Goal: Information Seeking & Learning: Compare options

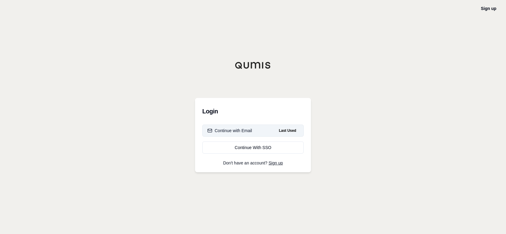
click at [241, 133] on div "Continue with Email" at bounding box center [229, 130] width 45 height 6
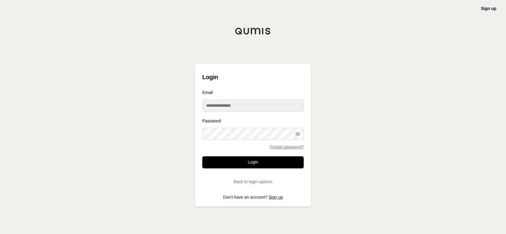
click at [230, 108] on input "Email" at bounding box center [252, 105] width 101 height 12
type input "**********"
click at [202, 156] on button "Login" at bounding box center [252, 162] width 101 height 12
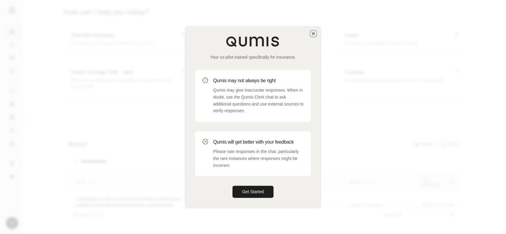
click at [313, 34] on icon "button" at bounding box center [313, 33] width 2 height 2
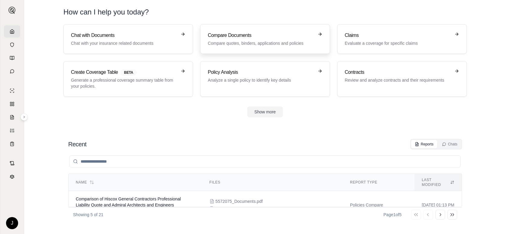
click at [264, 47] on link "Compare Documents Compare quotes, binders, applications and policies" at bounding box center [265, 39] width 130 height 30
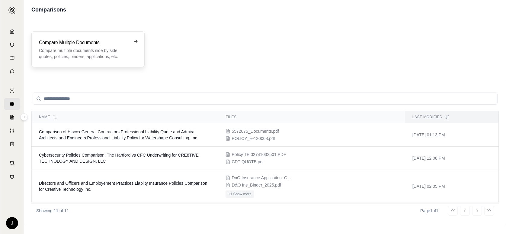
click at [94, 44] on h3 "Compare Mulitple Documents" at bounding box center [84, 42] width 90 height 7
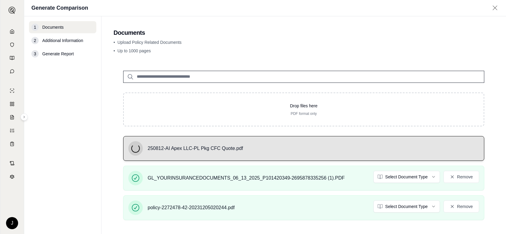
scroll to position [43, 0]
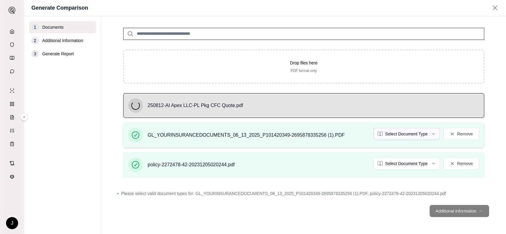
click at [429, 129] on html "J Generate Comparison 1 Documents 2 Additional Information 3 Generate Report Do…" at bounding box center [253, 117] width 506 height 234
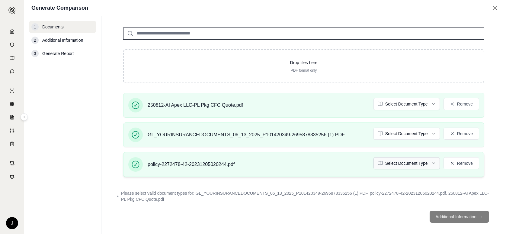
click at [428, 163] on html "J Generate Comparison 1 Documents 2 Additional Information 3 Generate Report Do…" at bounding box center [253, 117] width 506 height 234
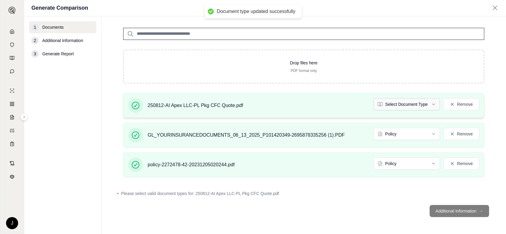
click at [406, 105] on html "Document type updated successfully Document type updated successfully J Generat…" at bounding box center [253, 117] width 506 height 234
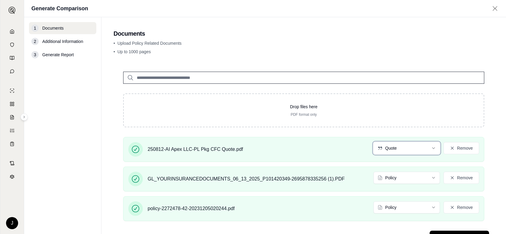
scroll to position [26, 0]
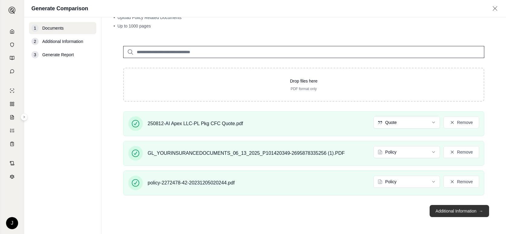
click at [453, 209] on button "Additional Information →" at bounding box center [459, 211] width 59 height 12
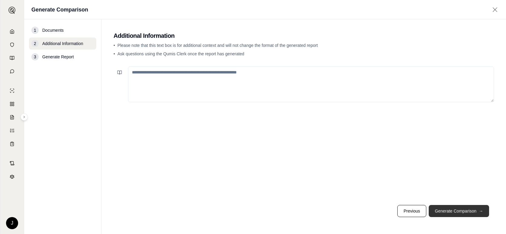
scroll to position [0, 0]
click at [165, 72] on textarea at bounding box center [311, 84] width 366 height 36
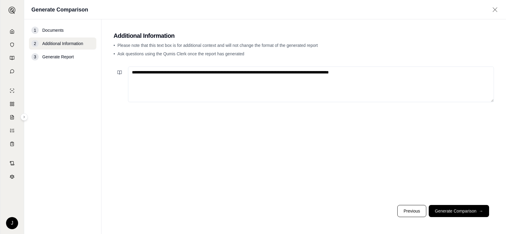
click at [379, 70] on textarea "**********" at bounding box center [311, 84] width 366 height 36
click at [430, 75] on textarea "**********" at bounding box center [311, 84] width 366 height 36
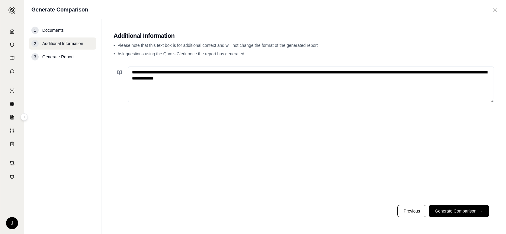
click at [236, 79] on textarea "**********" at bounding box center [311, 84] width 366 height 36
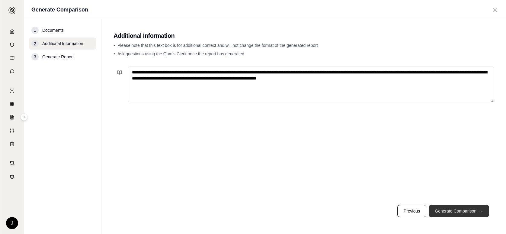
type textarea "**********"
click at [459, 213] on button "Generate Comparison →" at bounding box center [459, 211] width 60 height 12
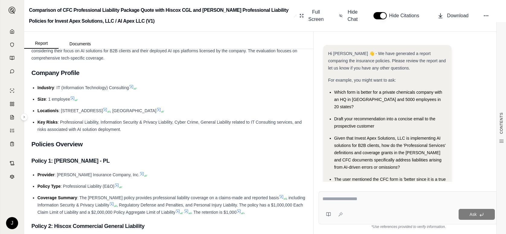
scroll to position [50, 0]
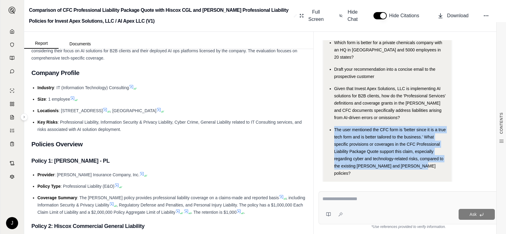
drag, startPoint x: 413, startPoint y: 159, endPoint x: 334, endPoint y: 123, distance: 86.9
click at [334, 126] on div "The user mentioned the CFC form is 'better since it is a true tech form and is …" at bounding box center [390, 151] width 112 height 51
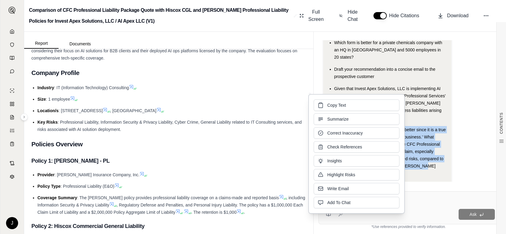
click at [432, 129] on span "The user mentioned the CFC form is 'better since it is a true tech form and is …" at bounding box center [390, 151] width 112 height 48
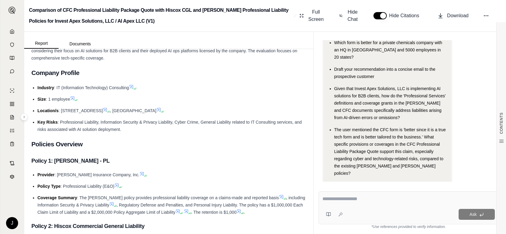
click at [372, 96] on span "Given that Invest Apex Solutions, LLC is implementing AI solutions for B2B clie…" at bounding box center [390, 103] width 112 height 34
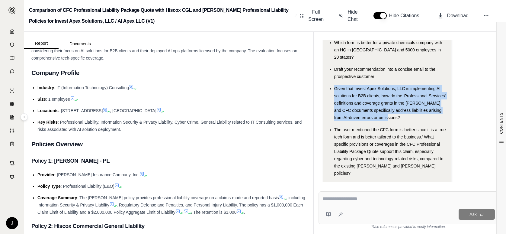
drag, startPoint x: 387, startPoint y: 111, endPoint x: 334, endPoint y: 81, distance: 61.1
click at [334, 85] on div "Given that Invest Apex Solutions, LLC is implementing AI solutions for B2B clie…" at bounding box center [390, 103] width 112 height 36
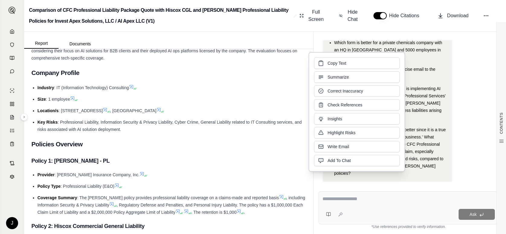
drag, startPoint x: 334, startPoint y: 81, endPoint x: 342, endPoint y: 83, distance: 7.7
drag, startPoint x: 342, startPoint y: 83, endPoint x: 429, endPoint y: 76, distance: 87.3
click at [429, 76] on ul "Which form is better for a private chemicals company with an HQ in [GEOGRAPHIC_…" at bounding box center [387, 108] width 118 height 138
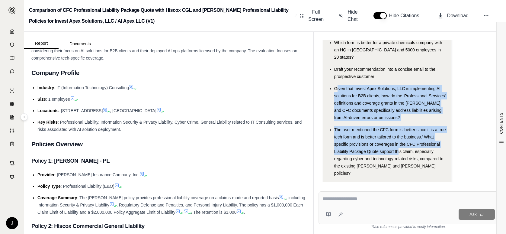
drag, startPoint x: 336, startPoint y: 81, endPoint x: 399, endPoint y: 145, distance: 89.7
click at [399, 145] on ul "Which form is better for a private chemicals company with an HQ in [GEOGRAPHIC_…" at bounding box center [387, 108] width 118 height 138
drag, startPoint x: 399, startPoint y: 145, endPoint x: 358, endPoint y: 152, distance: 41.0
click at [358, 152] on span "The user mentioned the CFC form is 'better since it is a true tech form and is …" at bounding box center [390, 151] width 112 height 48
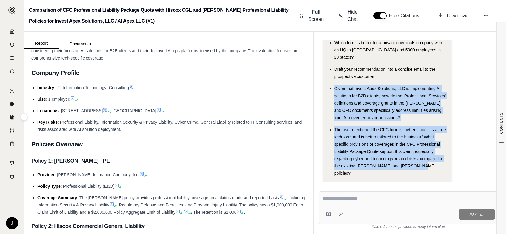
drag, startPoint x: 336, startPoint y: 81, endPoint x: 414, endPoint y: 161, distance: 112.1
click at [414, 161] on ul "Which form is better for a private chemicals company with an HQ in [GEOGRAPHIC_…" at bounding box center [387, 108] width 118 height 138
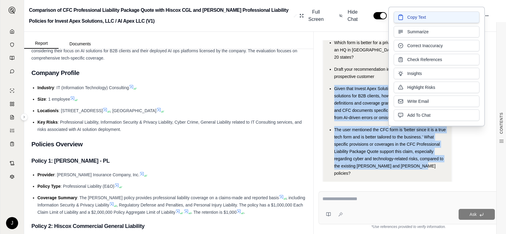
click at [407, 19] on button "Copy Text" at bounding box center [437, 16] width 86 height 11
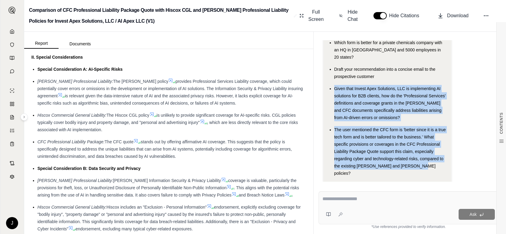
scroll to position [483, 0]
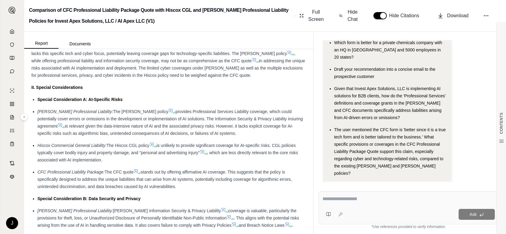
click at [344, 199] on textarea at bounding box center [409, 198] width 172 height 7
paste textarea "**********"
type textarea "**********"
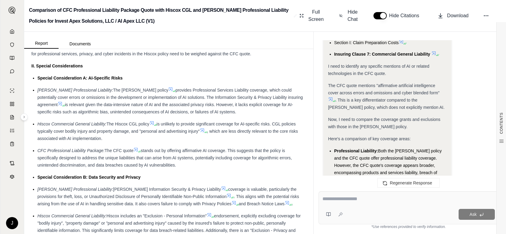
scroll to position [474, 0]
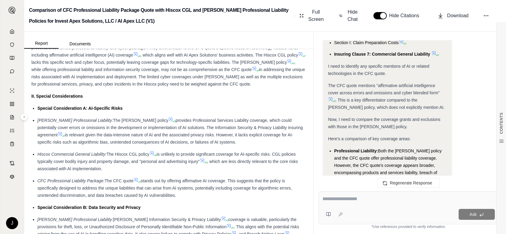
click at [160, 188] on span "stands out by offering affirmative AI coverage. This suggests that the policy i…" at bounding box center [164, 187] width 255 height 19
drag, startPoint x: 107, startPoint y: 180, endPoint x: 180, endPoint y: 195, distance: 74.1
click at [180, 195] on div "CFC Professional Liability Package: The CFC quote stands out by offering affirm…" at bounding box center [171, 188] width 269 height 22
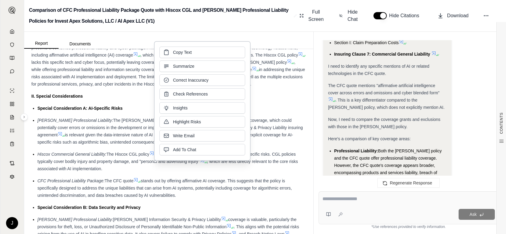
drag, startPoint x: 180, startPoint y: 195, endPoint x: 163, endPoint y: 184, distance: 20.4
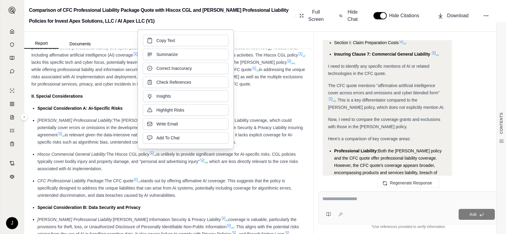
drag, startPoint x: 163, startPoint y: 184, endPoint x: 161, endPoint y: 39, distance: 145.0
click at [161, 39] on span "Copy Text" at bounding box center [165, 40] width 19 height 6
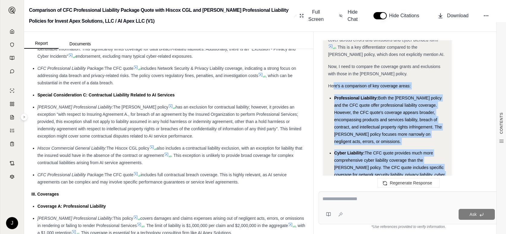
scroll to position [1878, 0]
drag, startPoint x: 367, startPoint y: 140, endPoint x: 328, endPoint y: 49, distance: 98.9
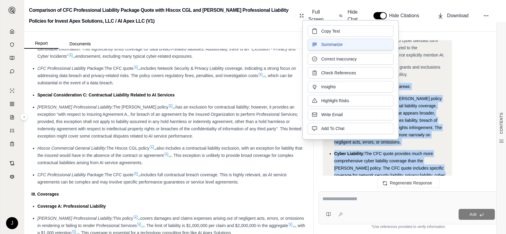
drag, startPoint x: 328, startPoint y: 49, endPoint x: 344, endPoint y: 49, distance: 15.7
drag, startPoint x: 344, startPoint y: 49, endPoint x: 336, endPoint y: 30, distance: 20.6
click at [336, 30] on span "Copy Text" at bounding box center [330, 31] width 19 height 6
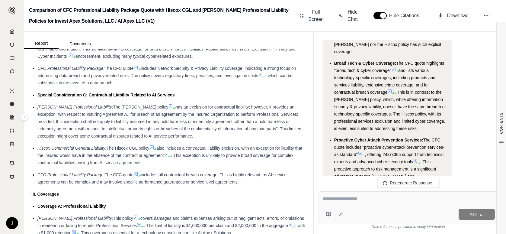
scroll to position [2611, 0]
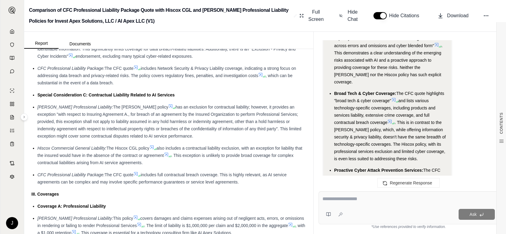
click at [348, 199] on textarea at bounding box center [409, 198] width 172 height 7
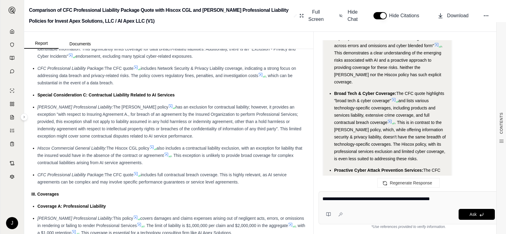
type textarea "**********"
click at [480, 220] on div "**********" at bounding box center [409, 207] width 180 height 33
click at [479, 216] on icon at bounding box center [481, 214] width 5 height 5
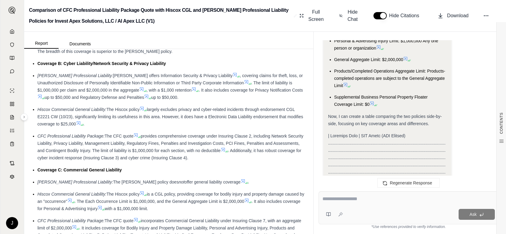
scroll to position [3745, 0]
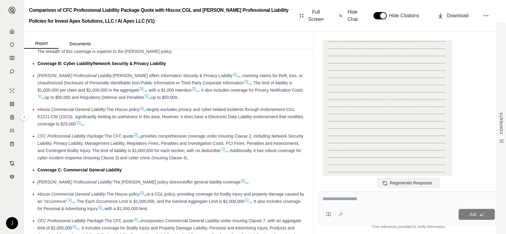
click at [394, 184] on span "Regenerate Response" at bounding box center [411, 182] width 42 height 5
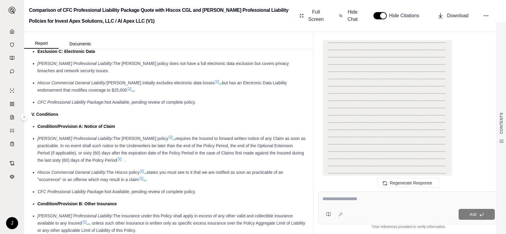
scroll to position [7188, 0]
click at [353, 216] on icon at bounding box center [352, 218] width 5 height 5
click at [372, 194] on textarea at bounding box center [387, 203] width 118 height 18
click at [439, 217] on div "Cancel Submit" at bounding box center [387, 221] width 118 height 8
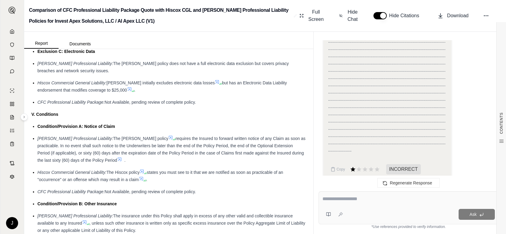
click at [354, 195] on textarea at bounding box center [409, 198] width 172 height 7
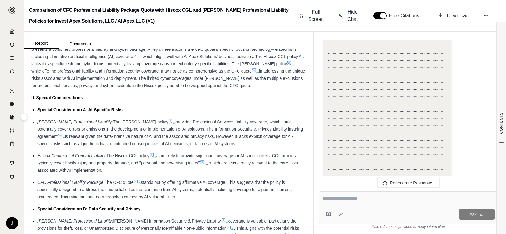
scroll to position [503, 0]
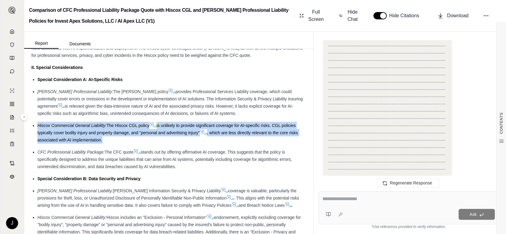
drag, startPoint x: 38, startPoint y: 124, endPoint x: 113, endPoint y: 140, distance: 76.8
click at [113, 140] on ul "Special Consideration A: AI-Specific Risks [PERSON_NAME] Professional Liability…" at bounding box center [168, 222] width 275 height 292
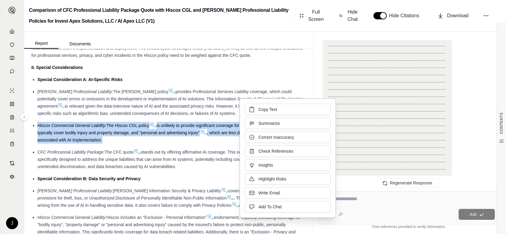
drag, startPoint x: 265, startPoint y: 127, endPoint x: 249, endPoint y: 111, distance: 22.9
click at [249, 111] on button "Copy Text" at bounding box center [288, 109] width 86 height 11
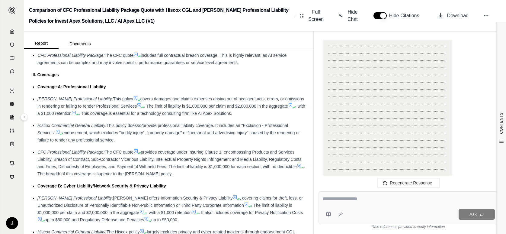
scroll to position [835, 0]
